Goal: Find specific page/section

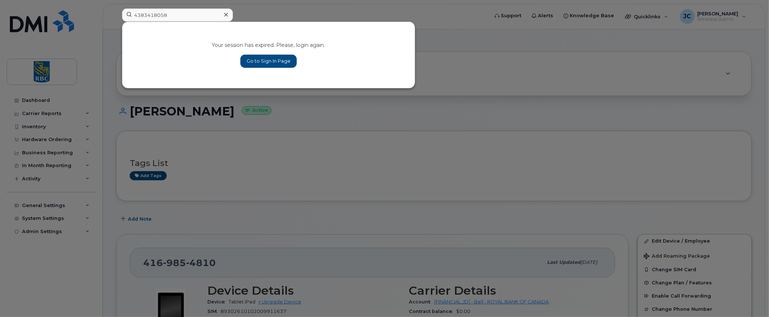
type input "4383418058"
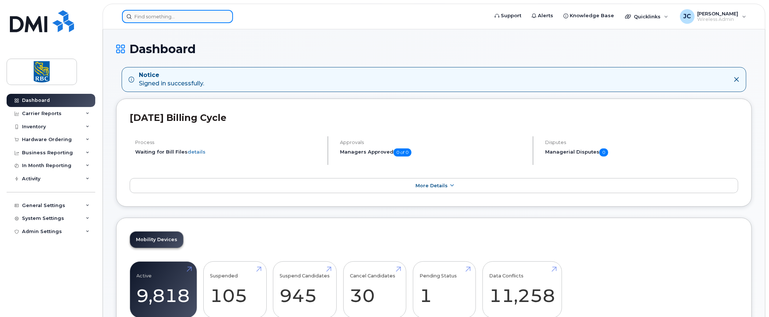
click at [165, 10] on input at bounding box center [177, 16] width 111 height 13
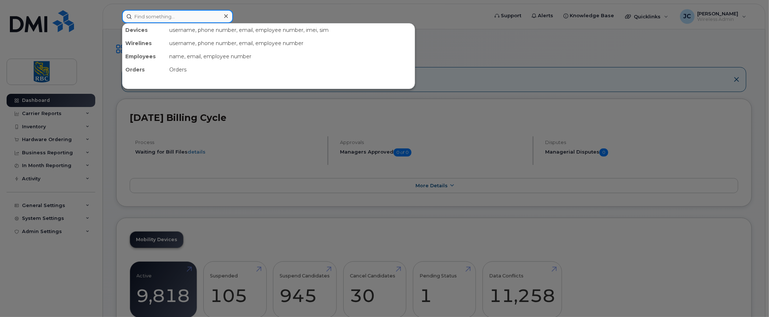
paste input "4383418058"
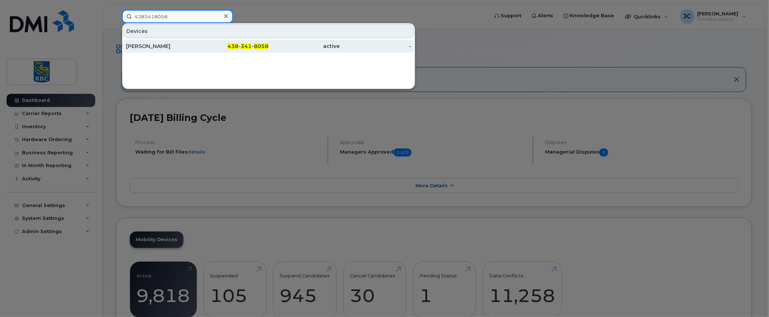
type input "4383418058"
click at [145, 43] on div "Bernard Jooster" at bounding box center [161, 45] width 71 height 7
